Goal: Information Seeking & Learning: Find specific fact

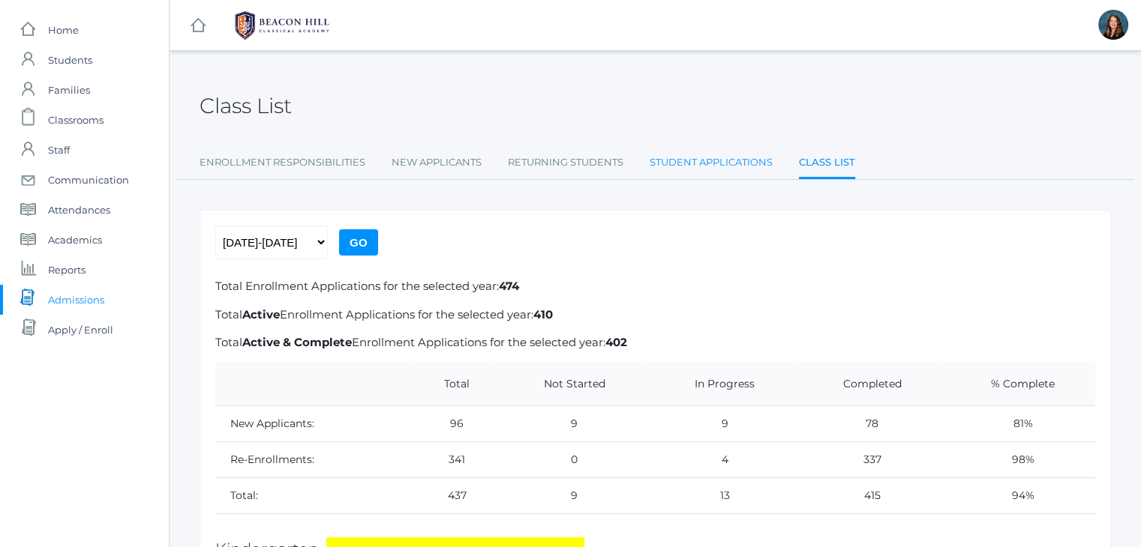
click at [710, 169] on link "Student Applications" at bounding box center [710, 163] width 123 height 30
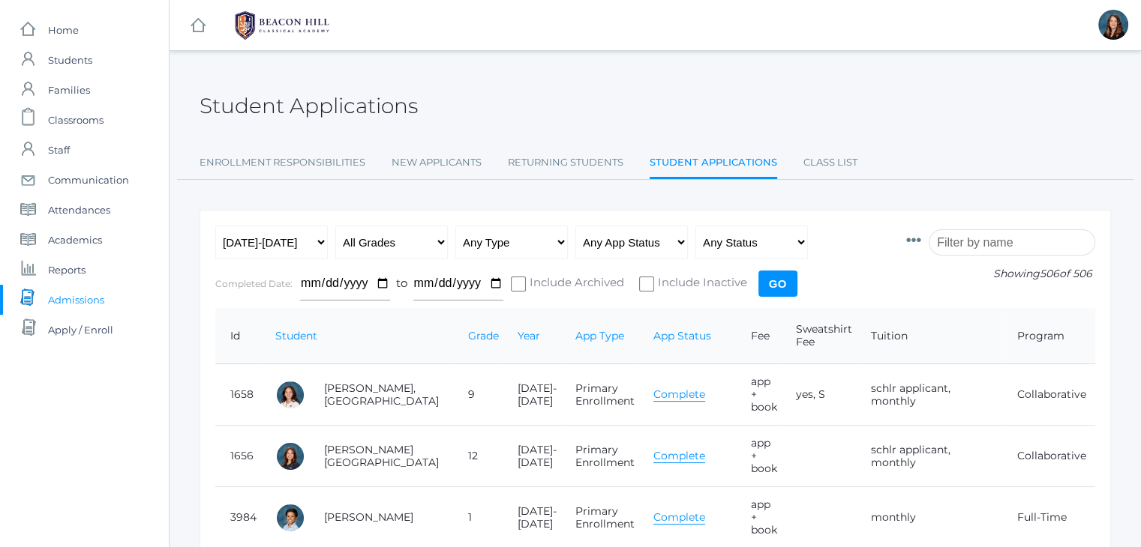
click at [965, 240] on input "search" at bounding box center [1011, 242] width 166 height 26
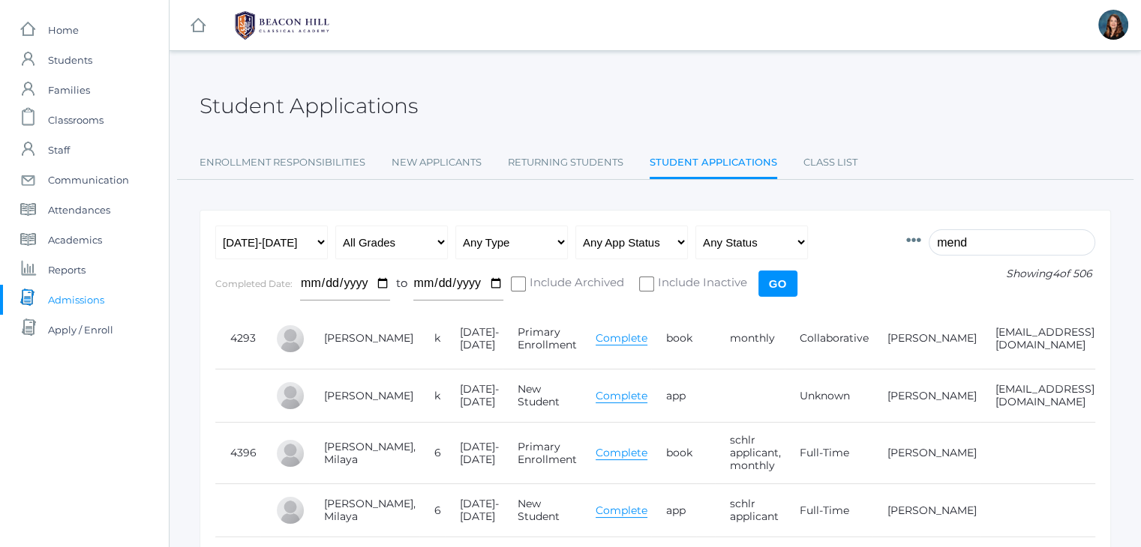
click at [951, 249] on input "mend" at bounding box center [1011, 242] width 166 height 26
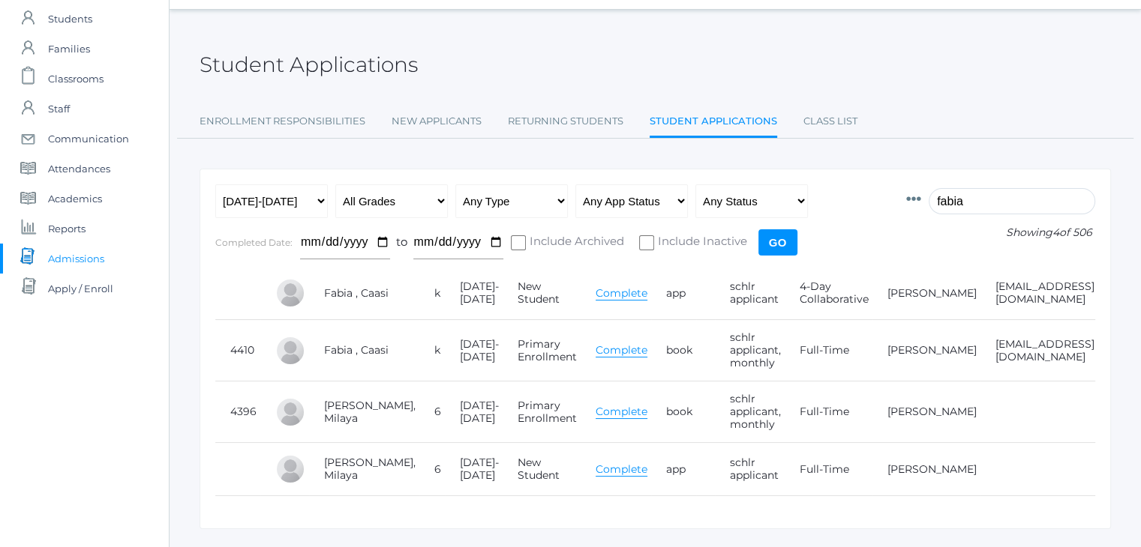
scroll to position [42, 0]
click at [963, 199] on input "fabia" at bounding box center [1011, 200] width 166 height 26
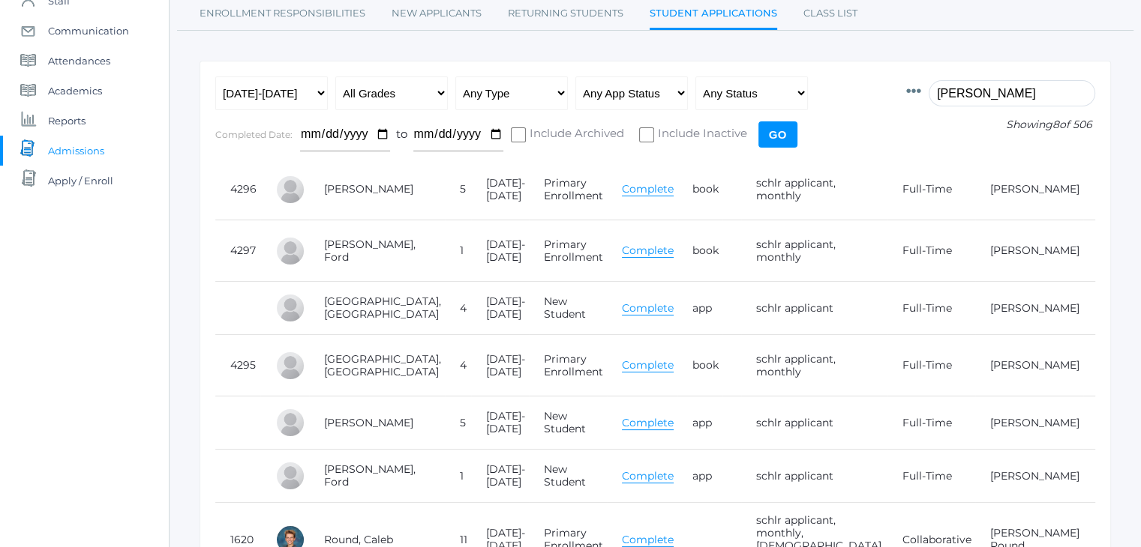
scroll to position [0, 0]
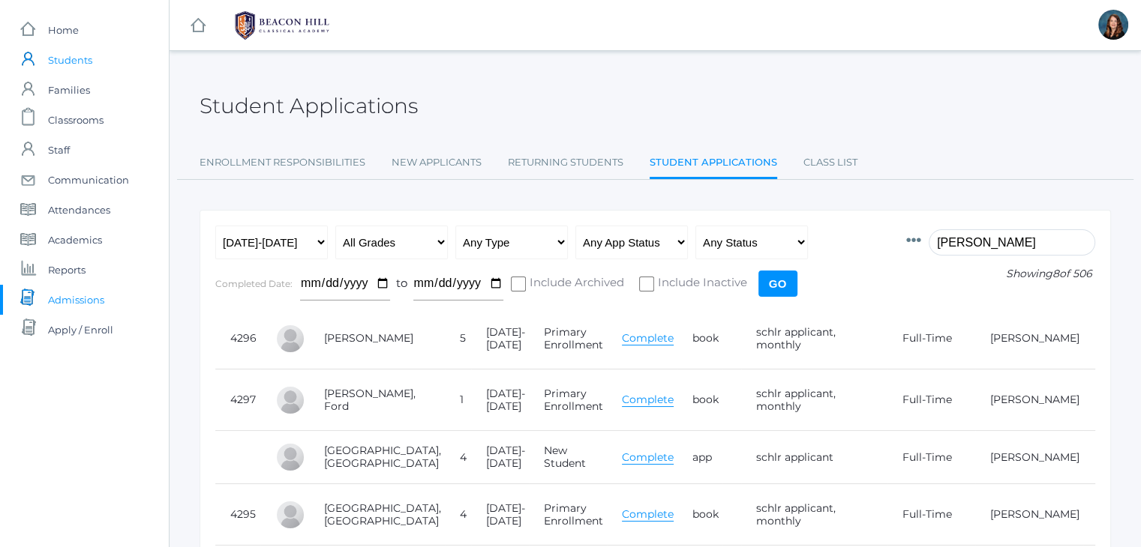
type input "[PERSON_NAME]"
click at [102, 61] on link "icons/user/plain Created with Sketch. Students" at bounding box center [84, 60] width 169 height 30
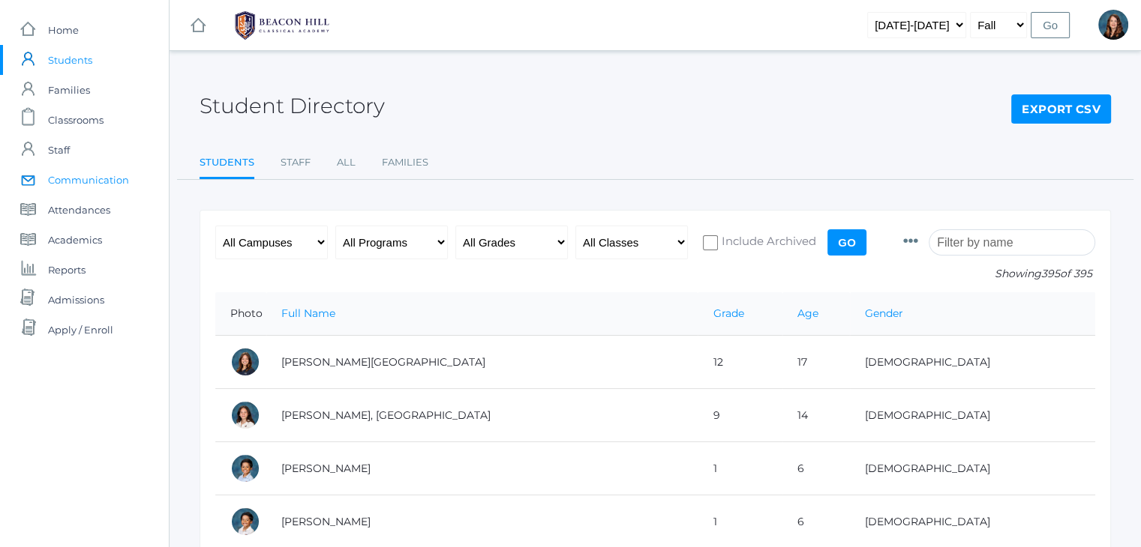
click at [121, 179] on span "Communication" at bounding box center [88, 180] width 81 height 30
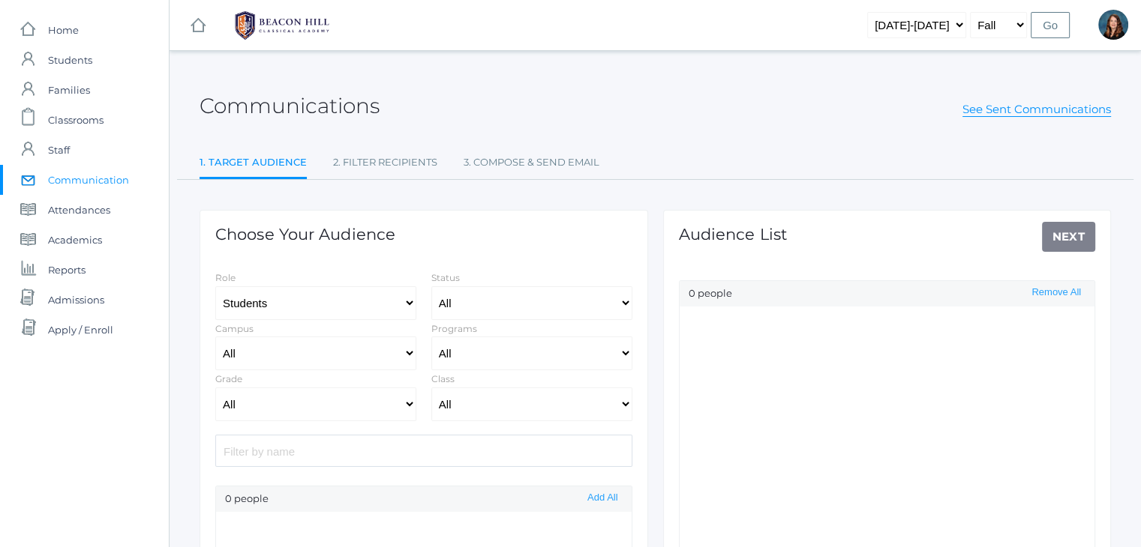
select select "Enrolled"
click at [402, 443] on input "f" at bounding box center [423, 451] width 417 height 32
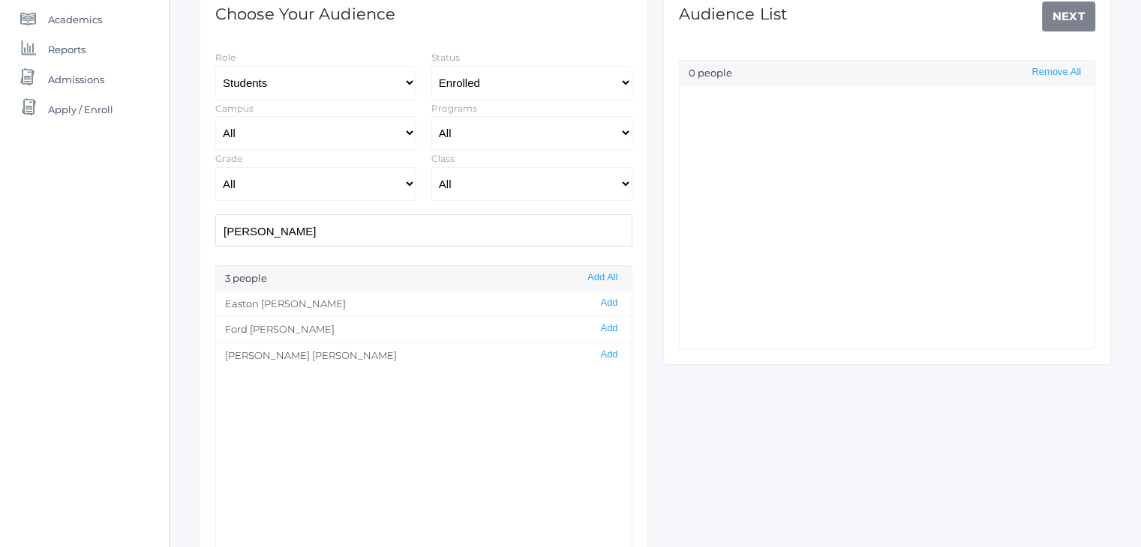
scroll to position [221, 0]
type input "[PERSON_NAME]"
click at [596, 349] on button "Add" at bounding box center [608, 354] width 26 height 13
click at [1049, 18] on link "Next" at bounding box center [1069, 16] width 54 height 30
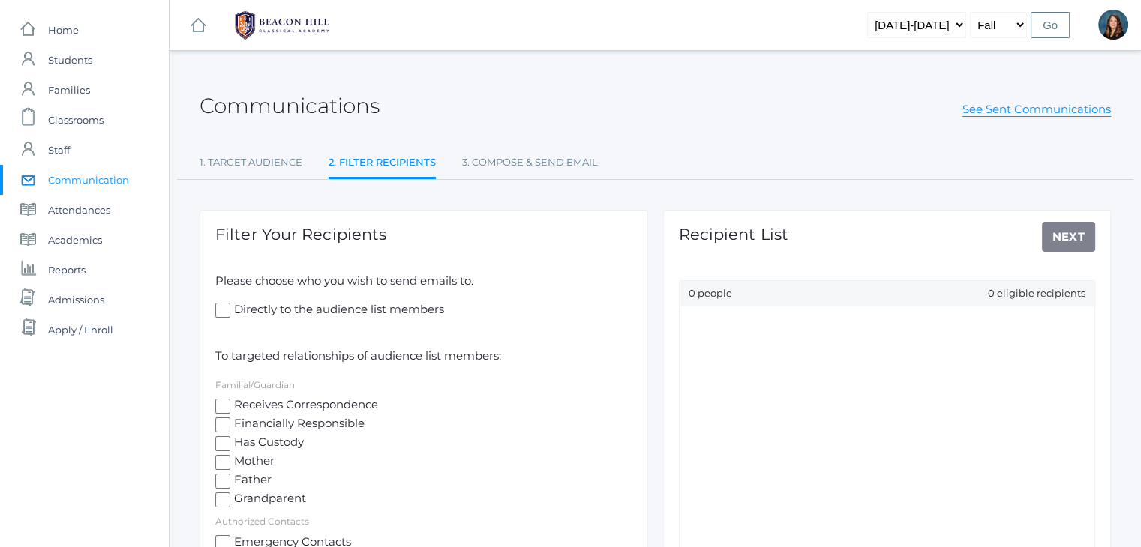
click at [223, 406] on input "Receives Correspondence" at bounding box center [222, 406] width 15 height 15
checkbox input "true"
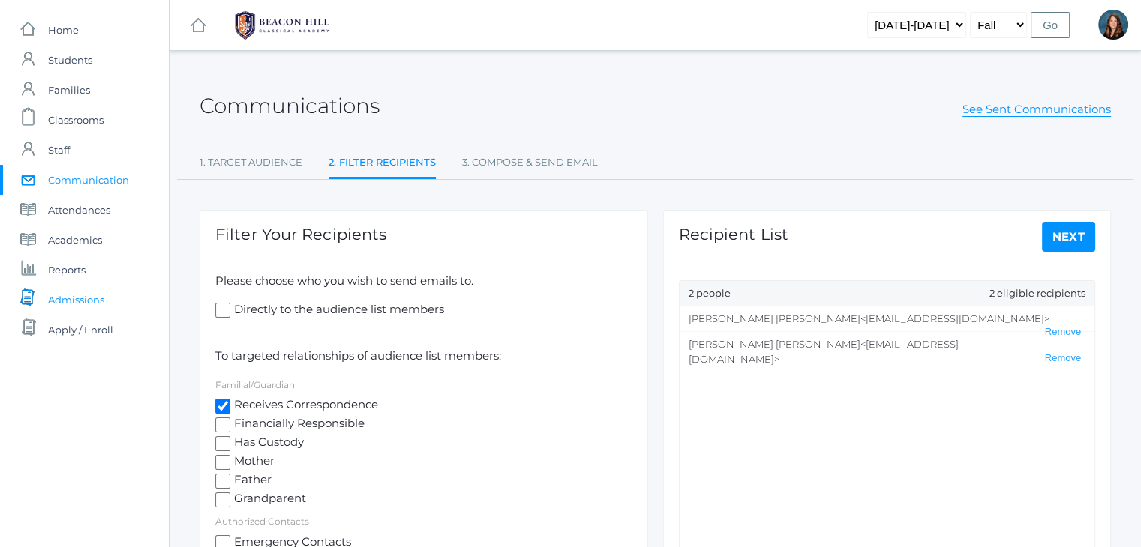
click at [78, 298] on span "Admissions" at bounding box center [76, 300] width 56 height 30
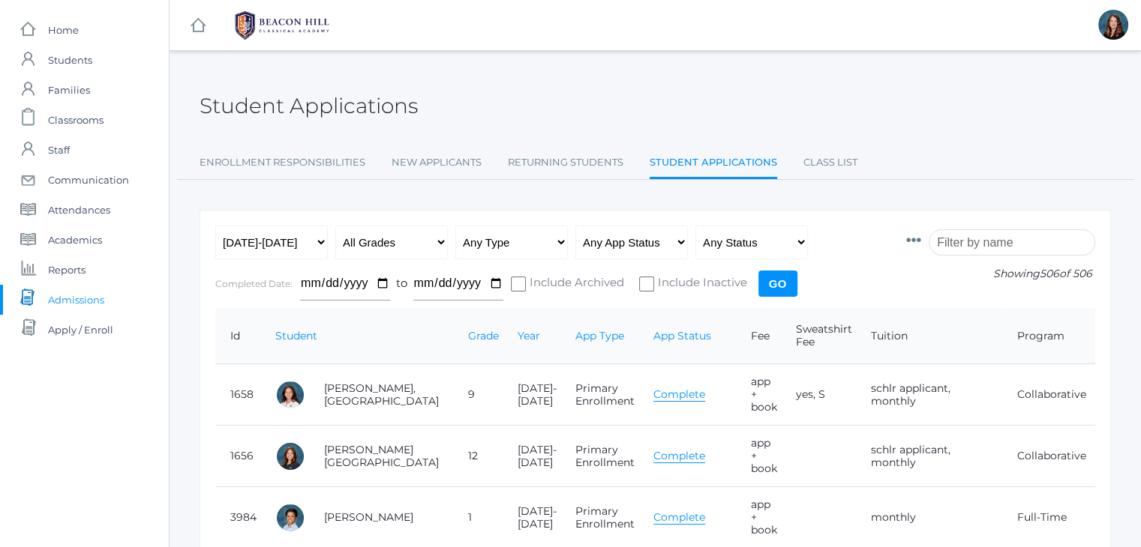
click at [1008, 244] on input "search" at bounding box center [1011, 242] width 166 height 26
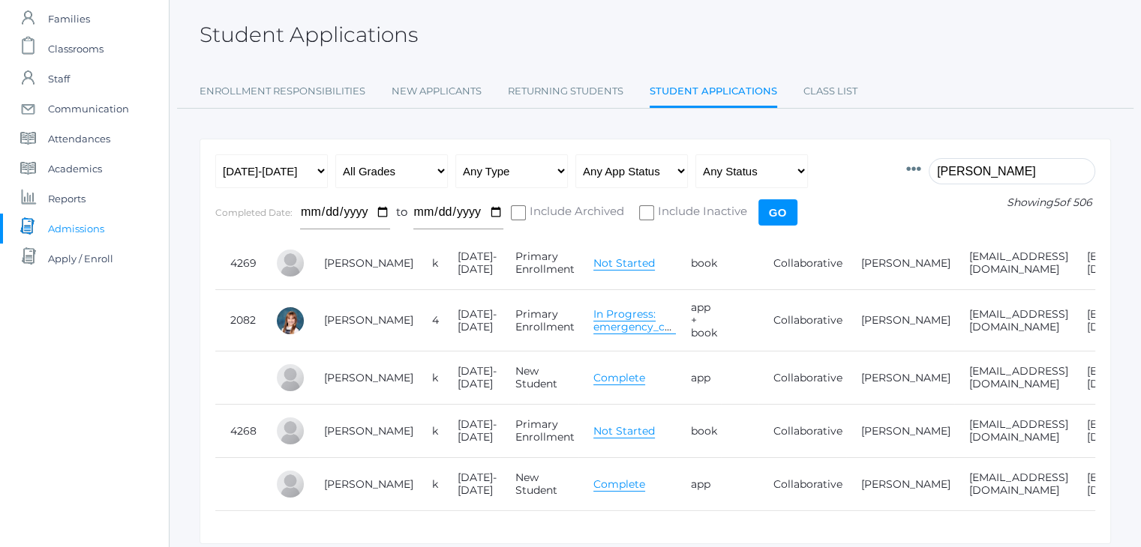
scroll to position [72, 0]
type input "[PERSON_NAME]"
click at [861, 259] on link "[PERSON_NAME]" at bounding box center [905, 262] width 89 height 13
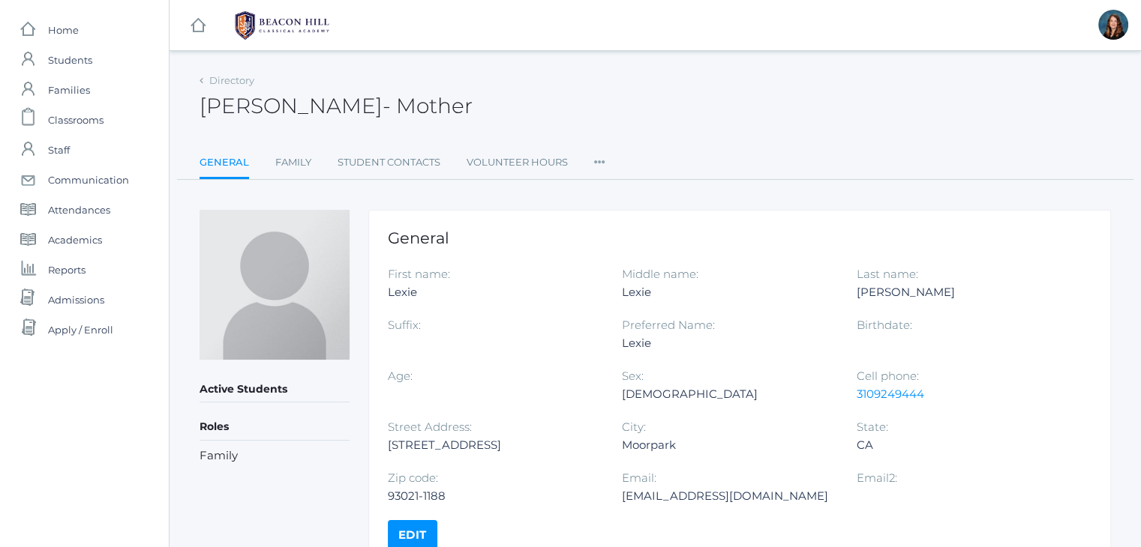
click at [595, 161] on icon at bounding box center [599, 158] width 11 height 20
click at [627, 220] on link "User Access" at bounding box center [654, 223] width 90 height 30
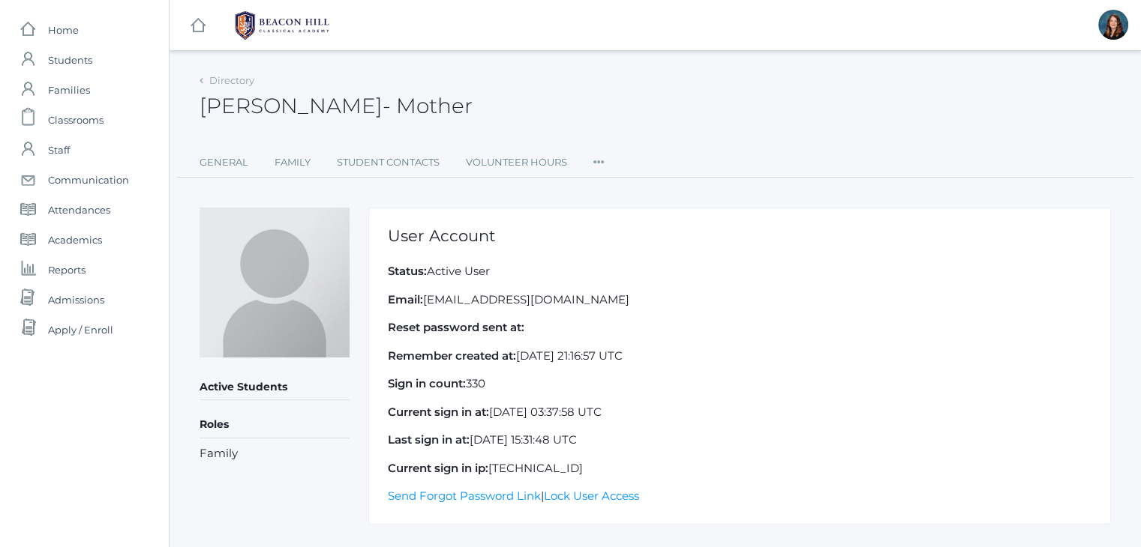
drag, startPoint x: 588, startPoint y: 298, endPoint x: 427, endPoint y: 300, distance: 160.5
click at [427, 300] on p "Email: [EMAIL_ADDRESS][DOMAIN_NAME]" at bounding box center [739, 300] width 703 height 17
copy p "[EMAIL_ADDRESS][DOMAIN_NAME]"
click at [96, 298] on span "Admissions" at bounding box center [76, 300] width 56 height 30
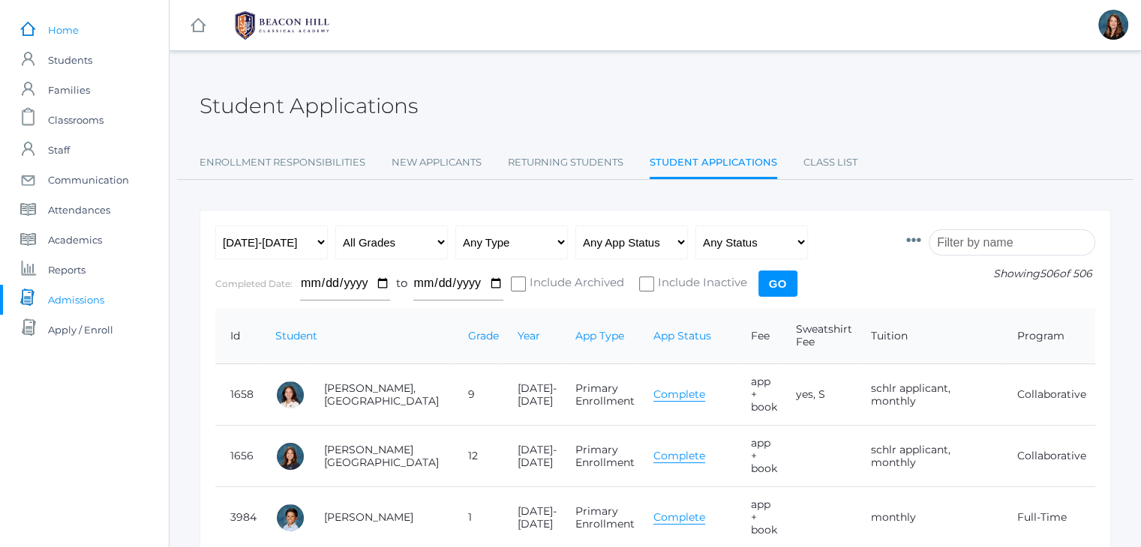
click at [81, 26] on link "icons/ui/navigation/home Created with Sketch. Home" at bounding box center [84, 30] width 169 height 30
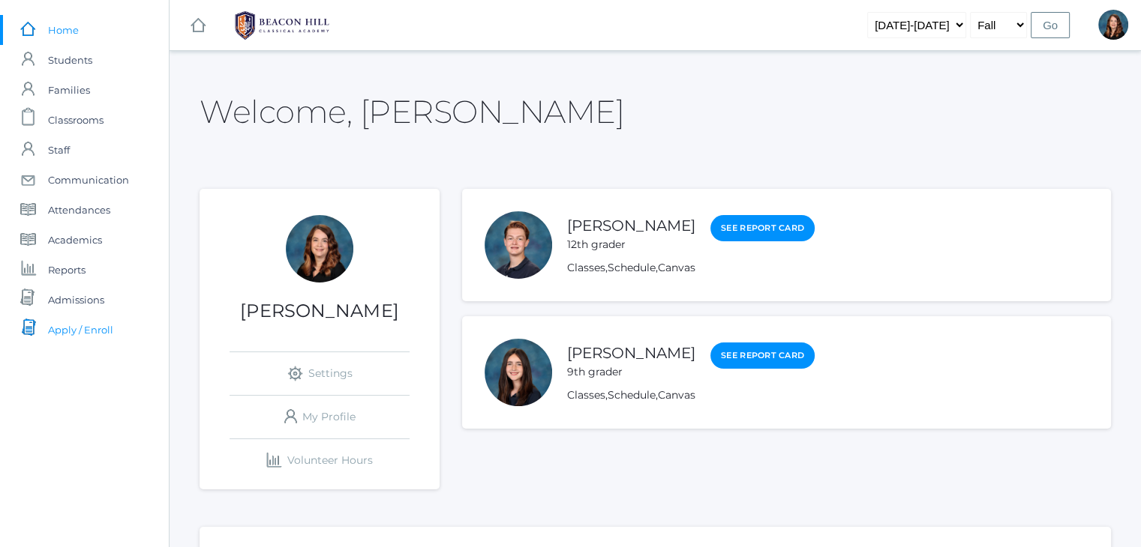
click at [95, 328] on span "Apply / Enroll" at bounding box center [80, 330] width 65 height 30
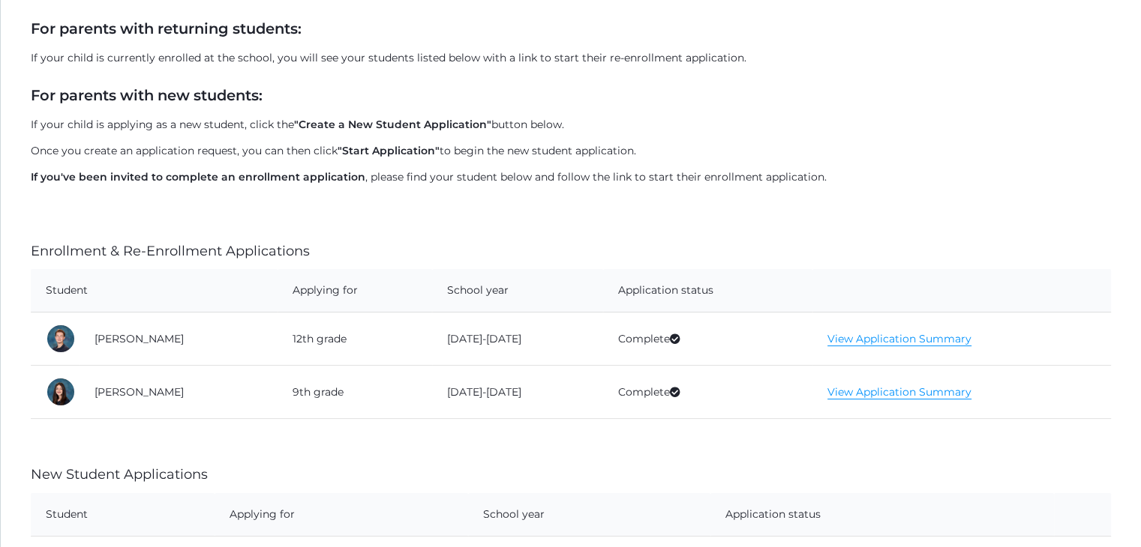
scroll to position [203, 0]
drag, startPoint x: 319, startPoint y: 253, endPoint x: 30, endPoint y: 254, distance: 289.5
click at [30, 254] on div "Student Applications Welcome parents, to [GEOGRAPHIC_DATA]'s center for student…" at bounding box center [571, 282] width 1140 height 808
copy h4 "Enrollment & Re-Enrollment Applications"
